Goal: Information Seeking & Learning: Learn about a topic

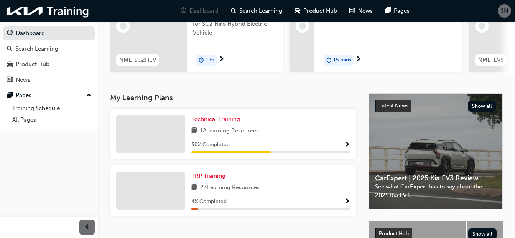
scroll to position [153, 0]
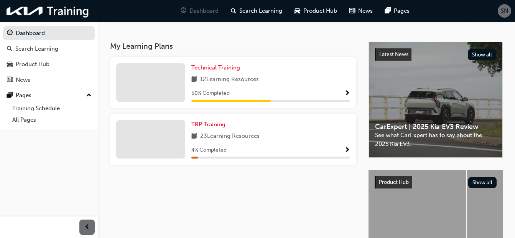
click at [348, 94] on span "Show Progress" at bounding box center [347, 93] width 6 height 7
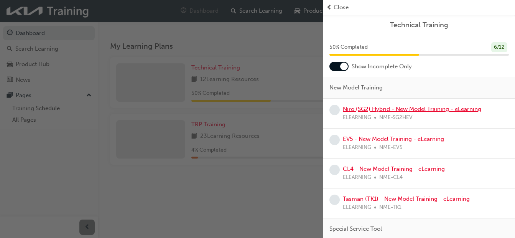
click at [378, 110] on link "Niro (SG2) Hybrid - New Model Training - eLearning" at bounding box center [412, 108] width 138 height 7
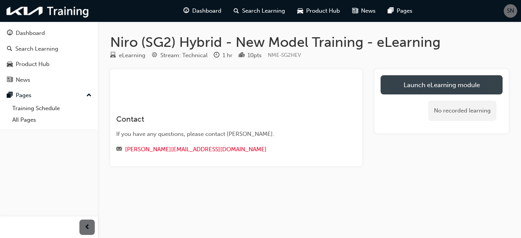
click at [419, 81] on link "Launch eLearning module" at bounding box center [442, 84] width 122 height 19
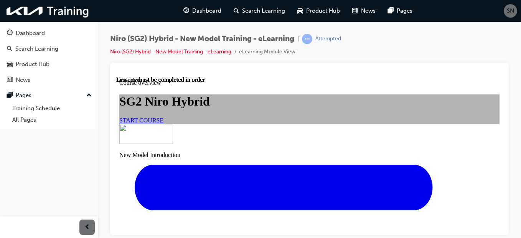
scroll to position [77, 0]
click at [163, 123] on span "START COURSE" at bounding box center [141, 120] width 44 height 7
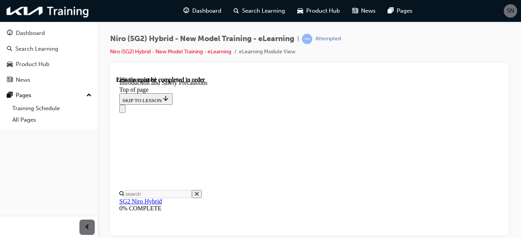
scroll to position [254, 0]
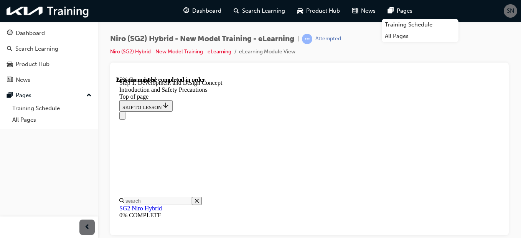
scroll to position [290, 0]
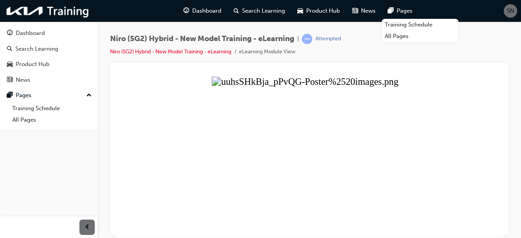
click at [338, 183] on button "Unzoom image" at bounding box center [309, 156] width 386 height 160
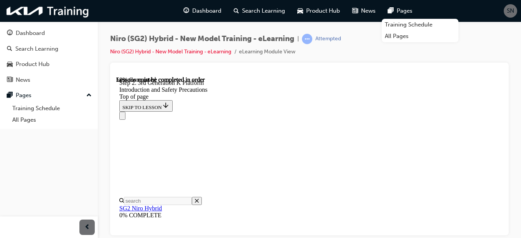
scroll to position [570, 0]
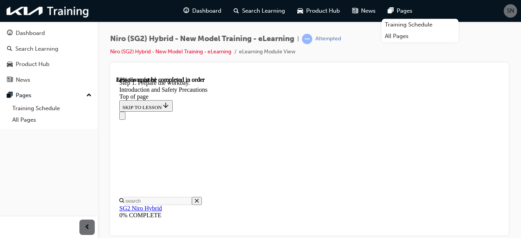
scroll to position [1432, 0]
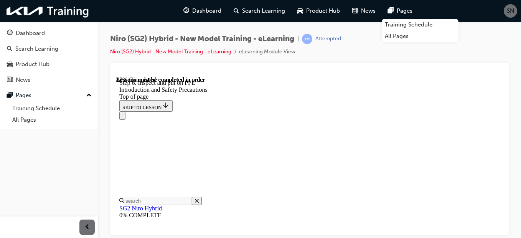
scroll to position [1432, 0]
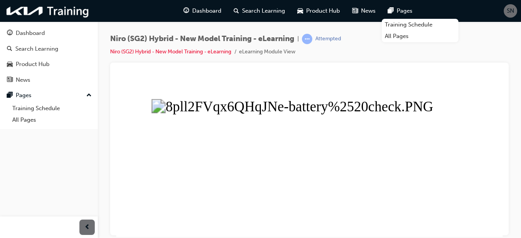
click at [448, 171] on button "Unzoom image" at bounding box center [309, 156] width 386 height 160
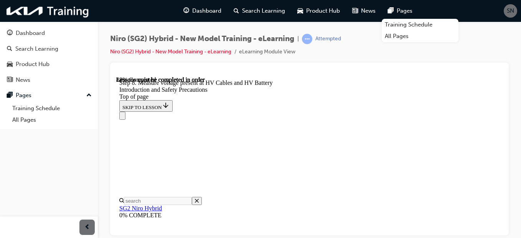
scroll to position [1547, 0]
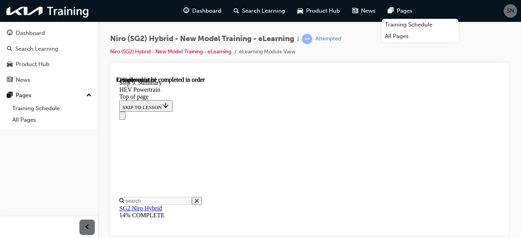
scroll to position [638, 0]
